Goal: Information Seeking & Learning: Check status

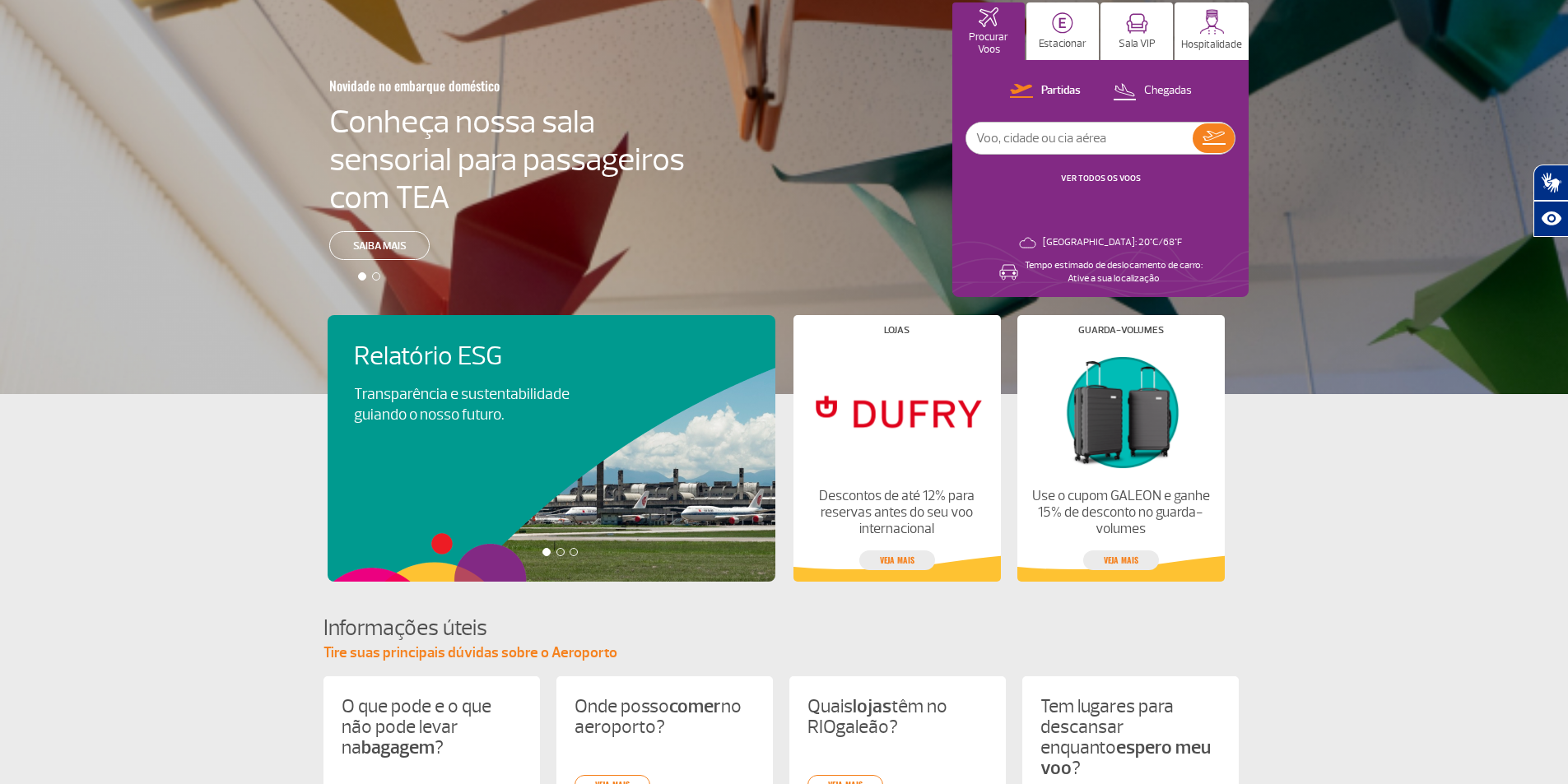
scroll to position [619, 0]
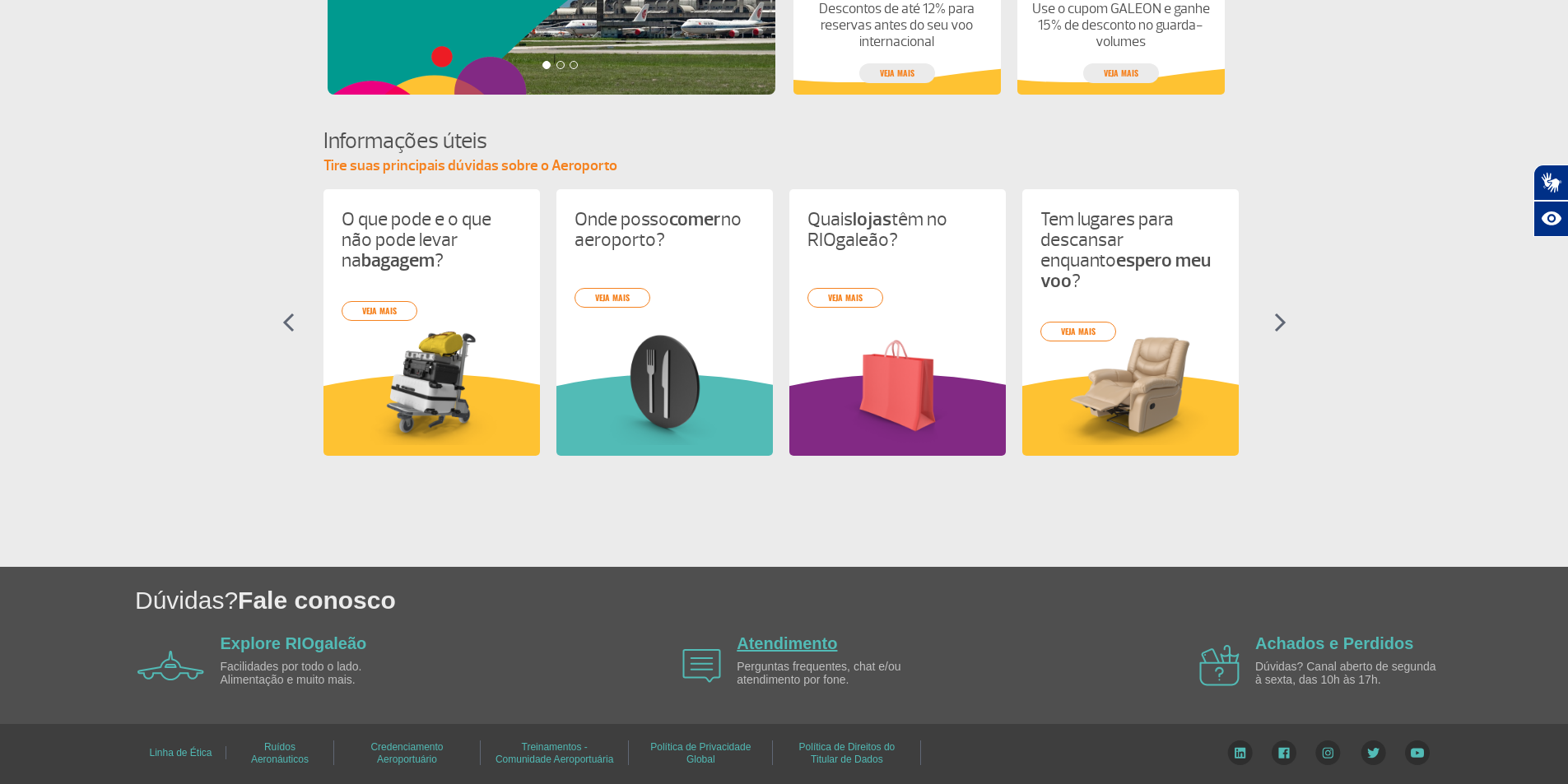
click at [792, 646] on link "Atendimento" at bounding box center [786, 643] width 100 height 18
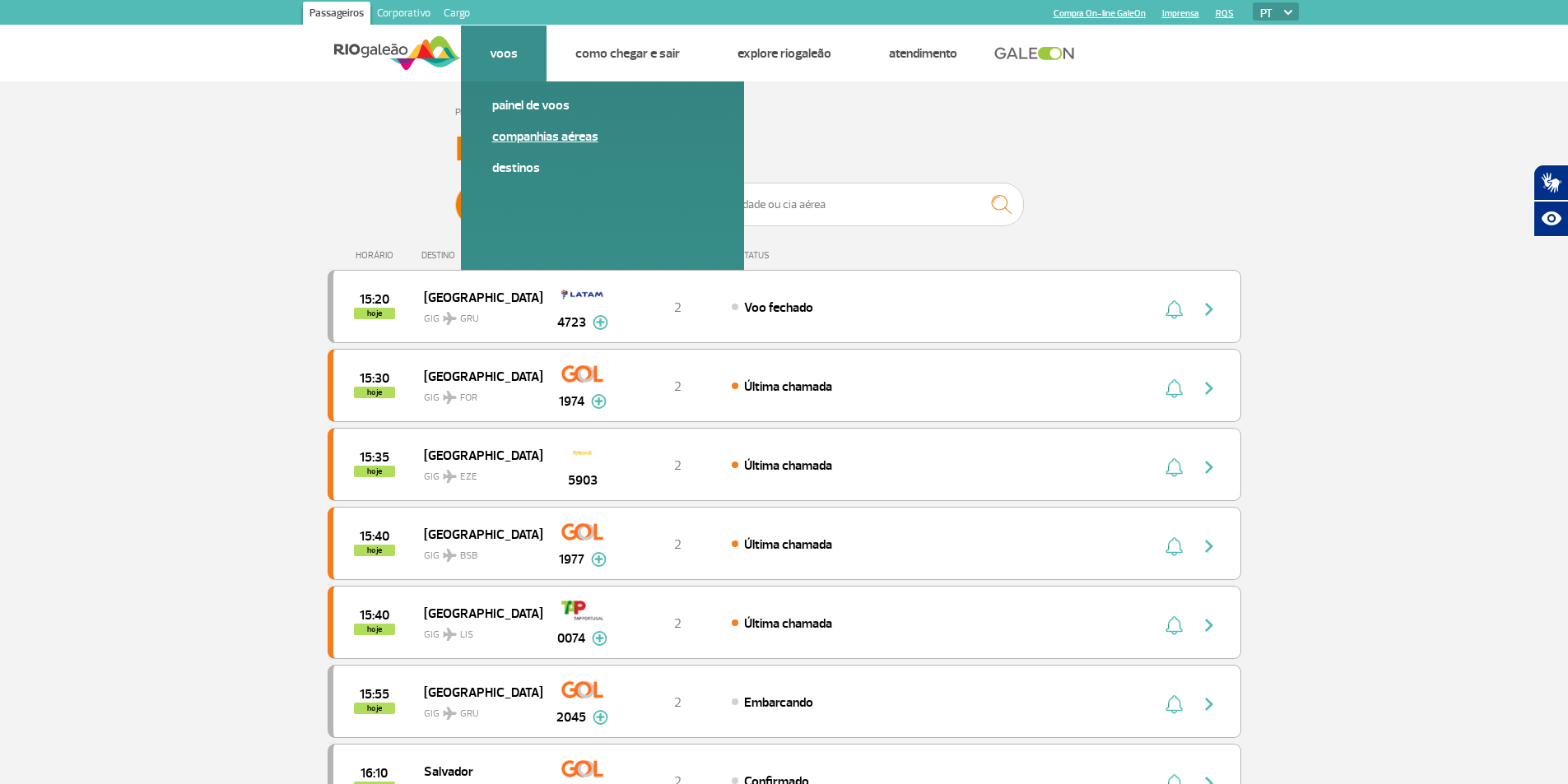
click at [535, 141] on link "Companhias Aéreas" at bounding box center [602, 136] width 221 height 18
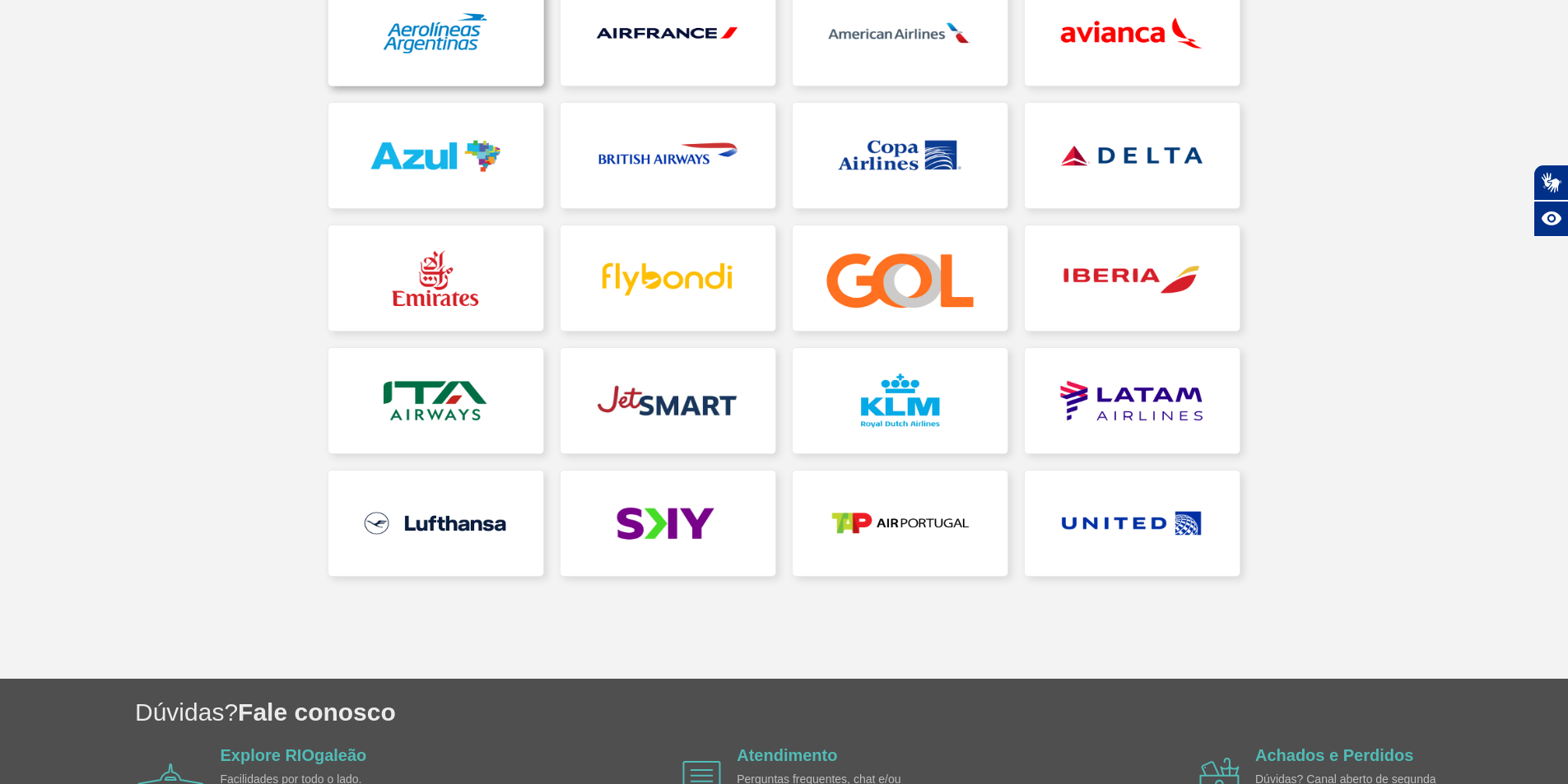
scroll to position [329, 0]
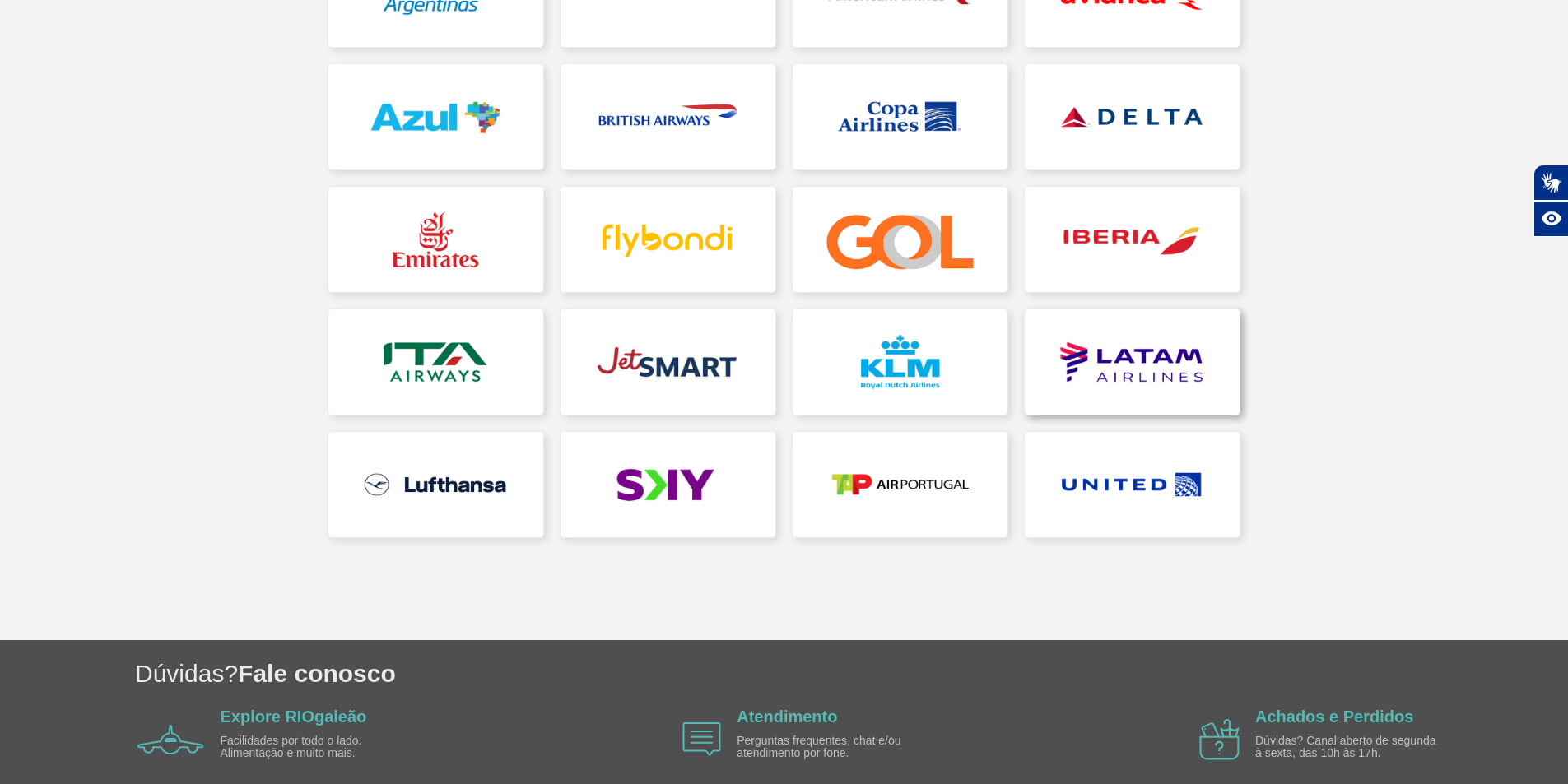
click at [1108, 356] on link at bounding box center [1133, 361] width 215 height 105
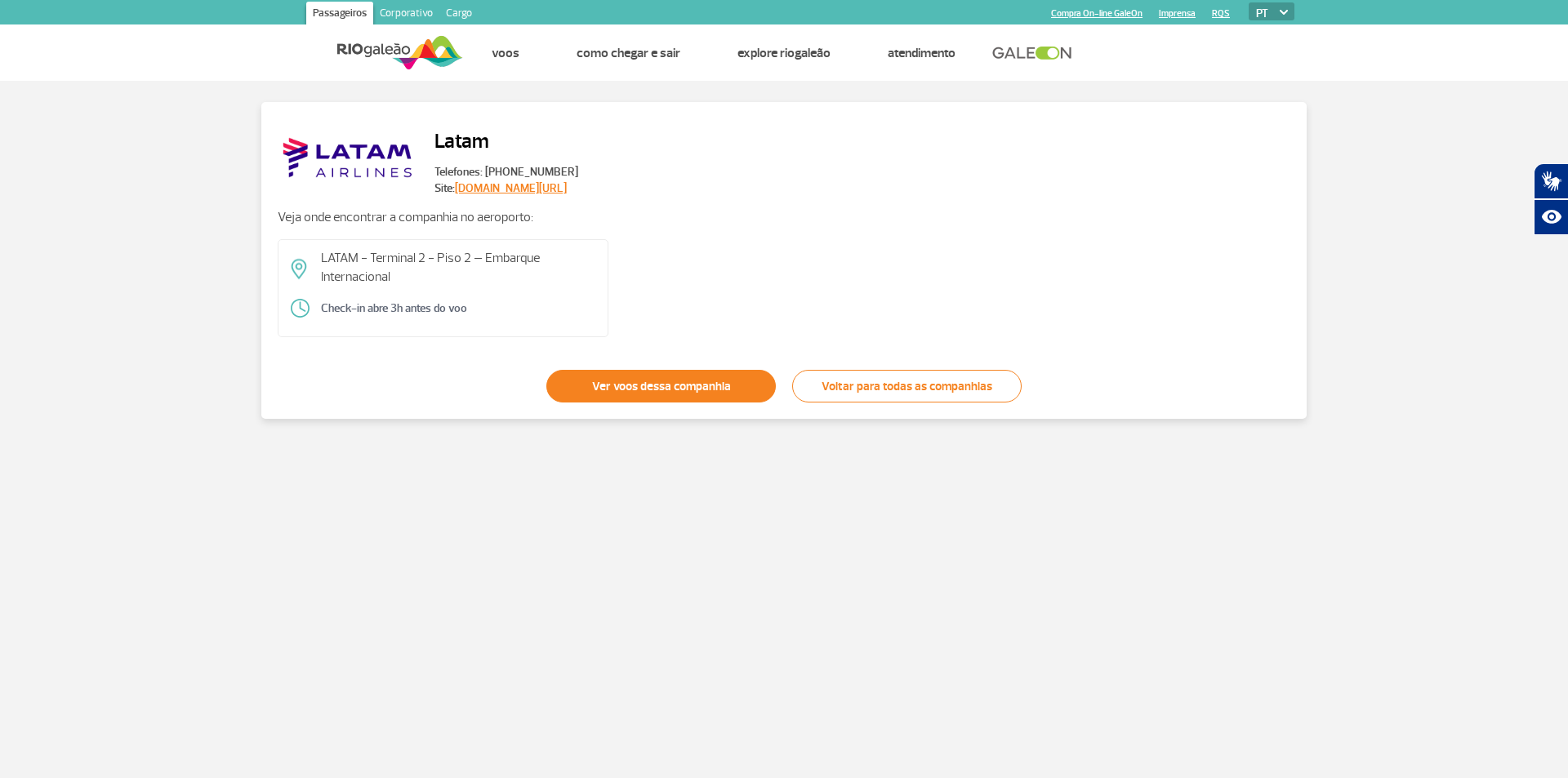
click at [672, 384] on link "Ver voos dessa companhia" at bounding box center [662, 387] width 230 height 33
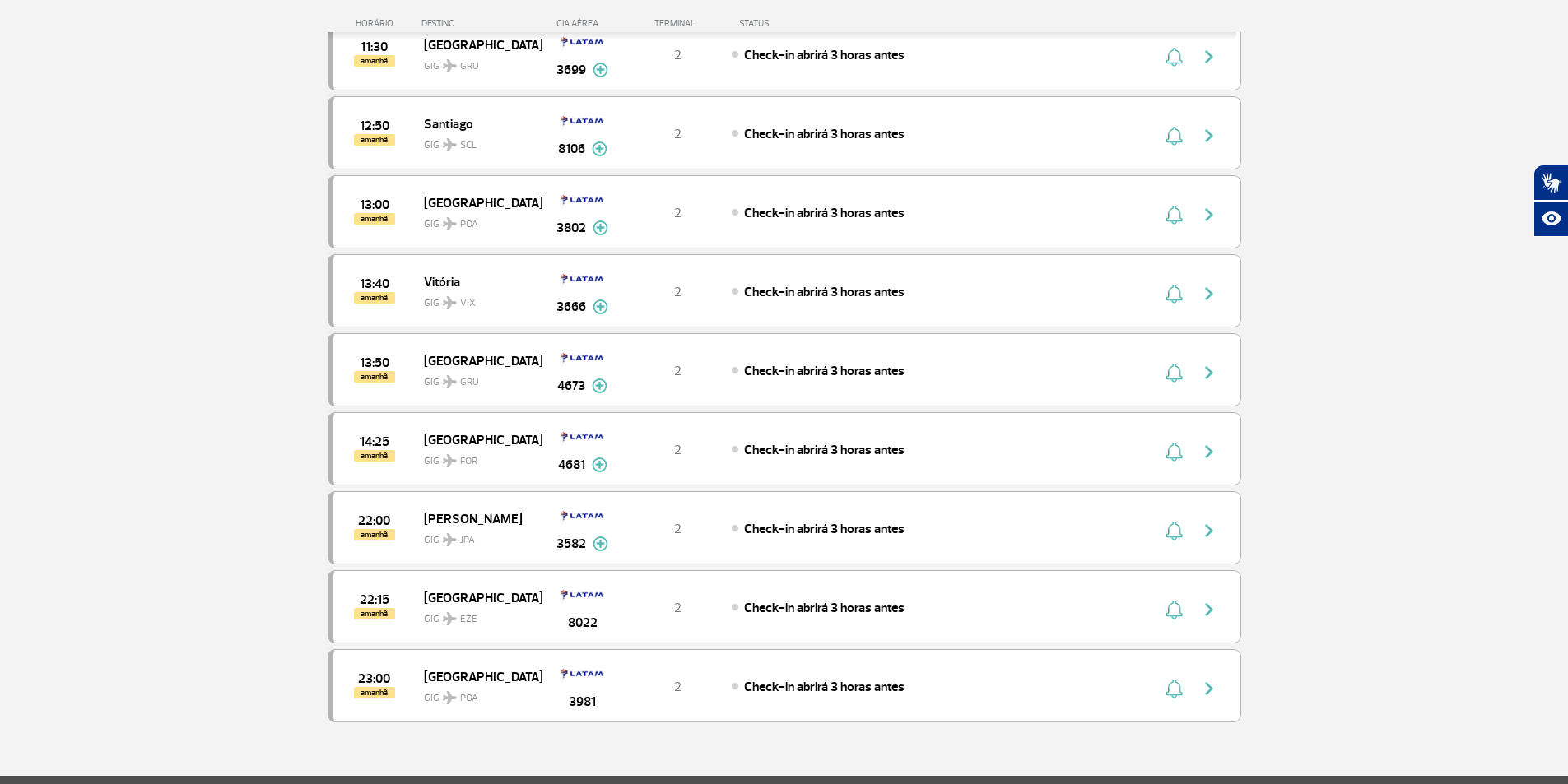
scroll to position [2451, 0]
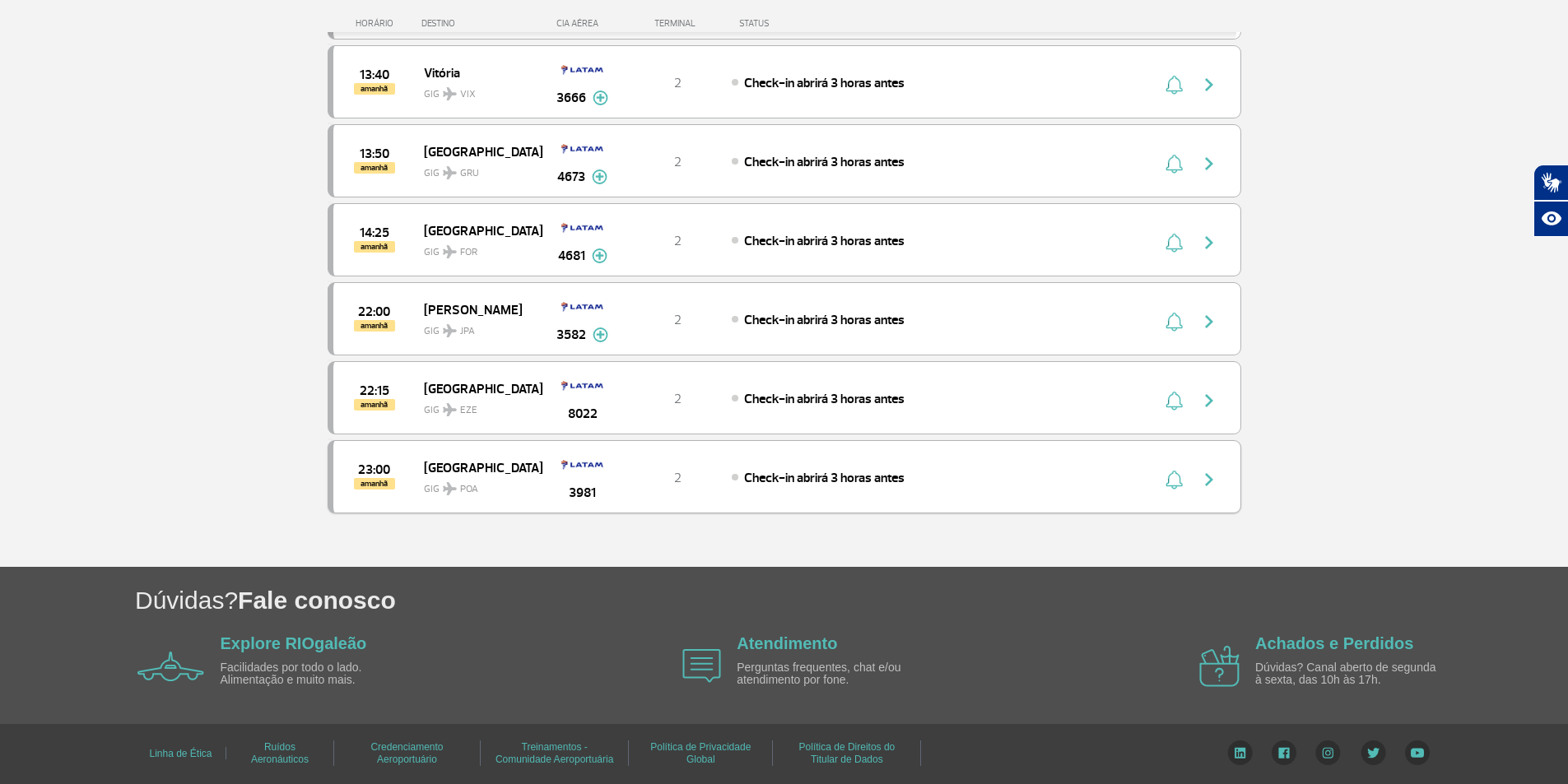
click at [1211, 482] on img "button" at bounding box center [1210, 480] width 20 height 20
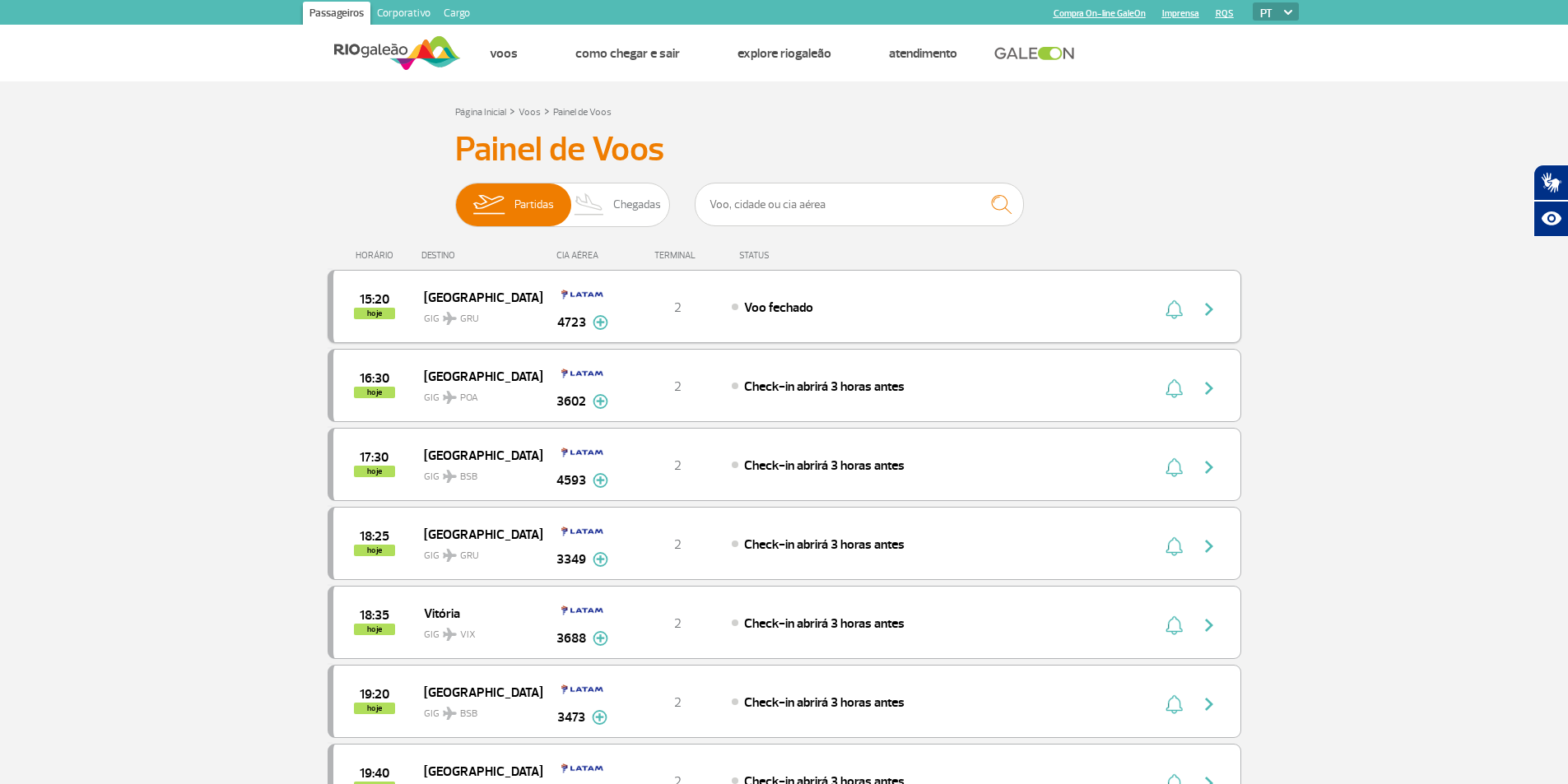
click at [677, 306] on span "2" at bounding box center [678, 308] width 7 height 17
